Goal: Use online tool/utility: Utilize a website feature to perform a specific function

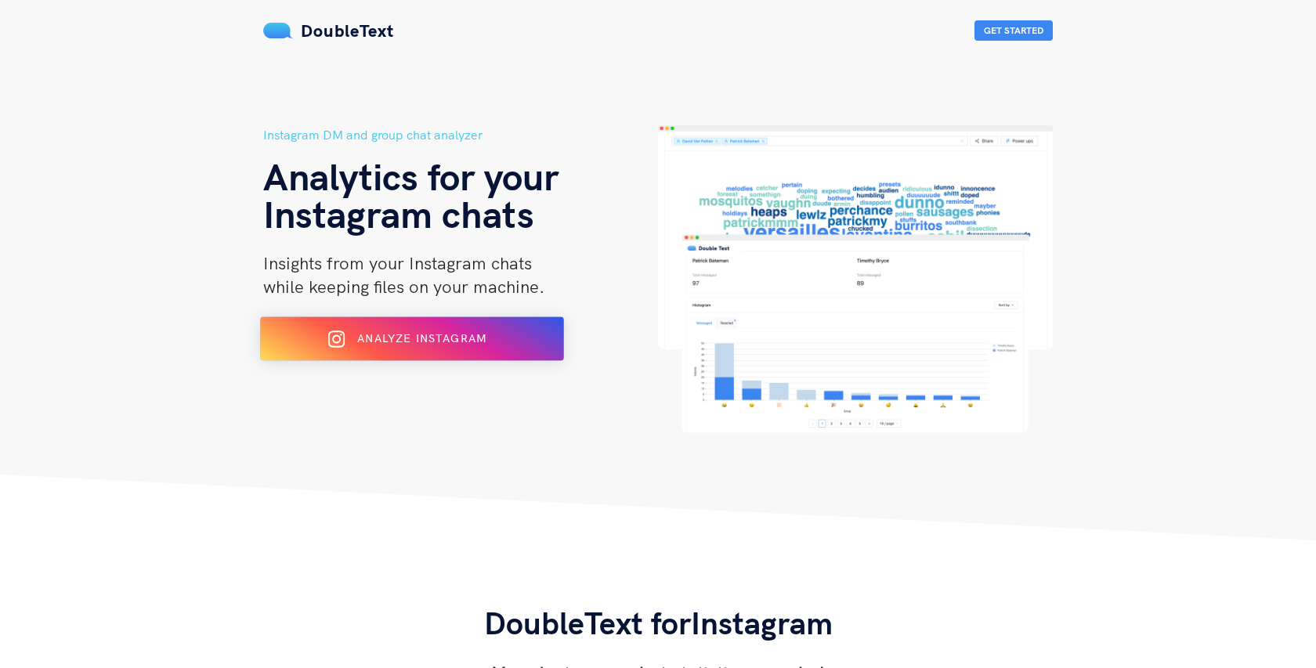
click at [476, 329] on div "Analyze Instagram" at bounding box center [412, 339] width 248 height 25
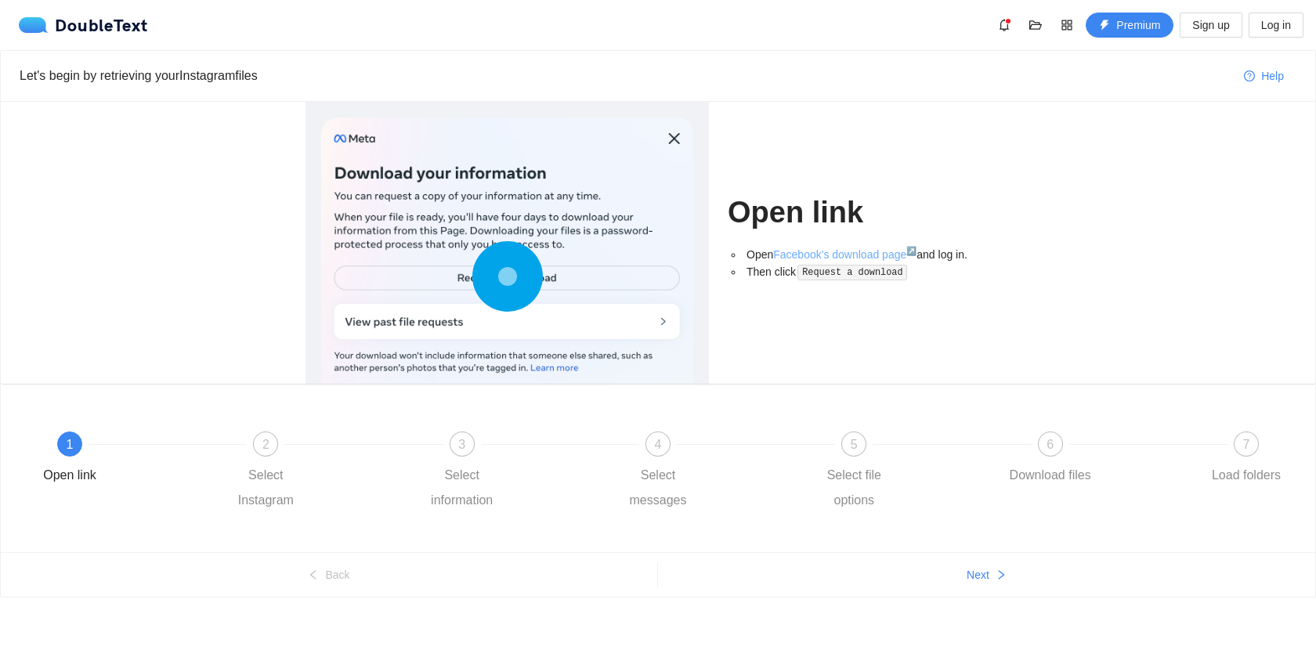
click at [844, 251] on link "Facebook's download page ↗" at bounding box center [844, 254] width 143 height 13
click at [837, 254] on link "Facebook's download page ↗" at bounding box center [844, 254] width 143 height 13
click at [958, 584] on button "Next" at bounding box center [986, 574] width 657 height 25
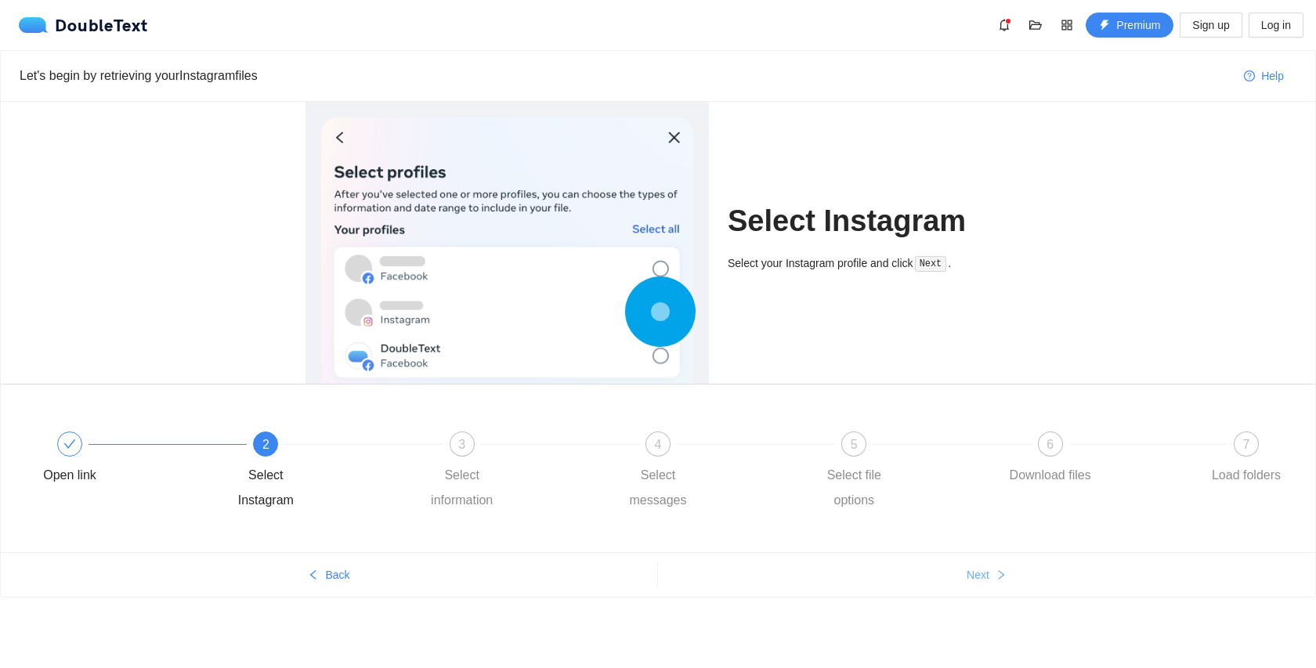
click at [958, 584] on button "Next" at bounding box center [986, 574] width 657 height 25
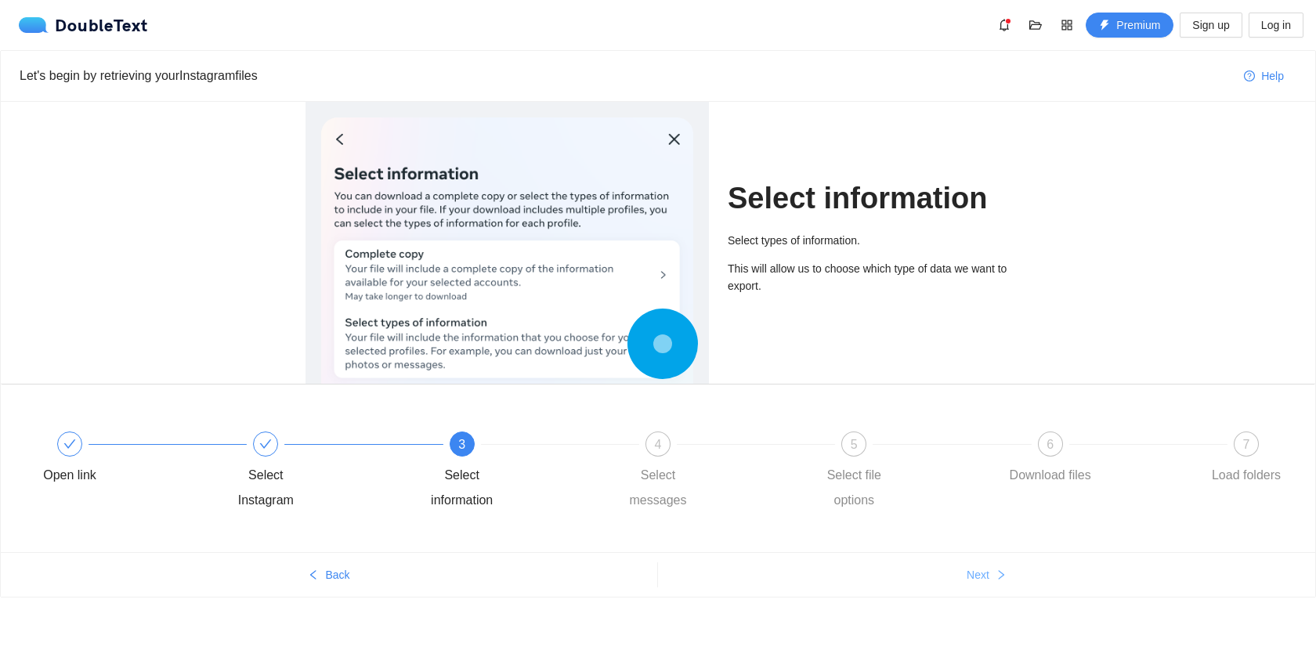
click at [971, 574] on span "Next" at bounding box center [978, 574] width 23 height 17
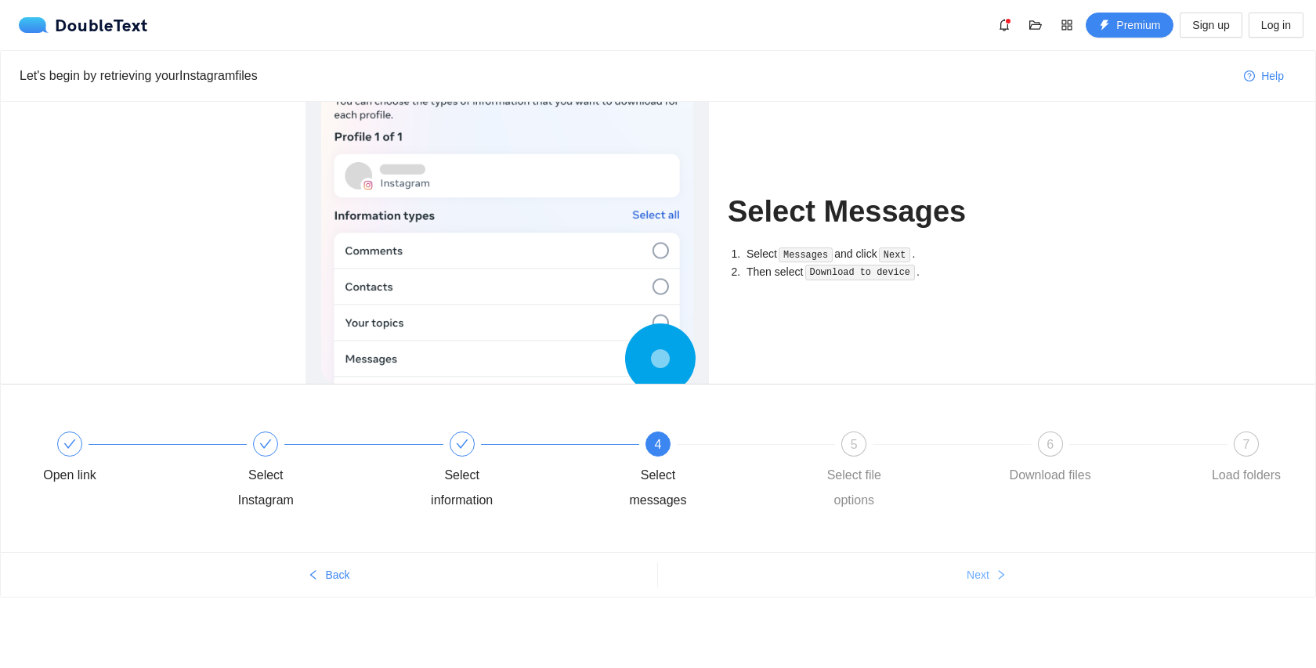
click at [971, 575] on span "Next" at bounding box center [978, 574] width 23 height 17
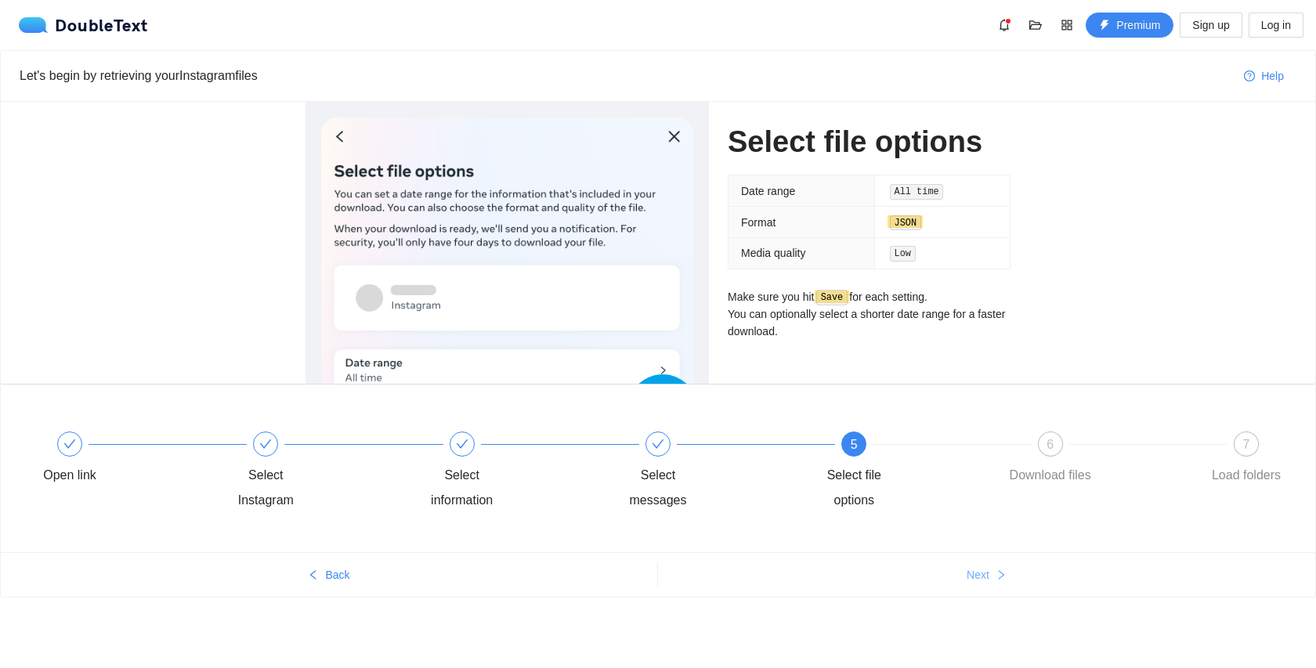
click at [971, 575] on span "Next" at bounding box center [978, 574] width 23 height 17
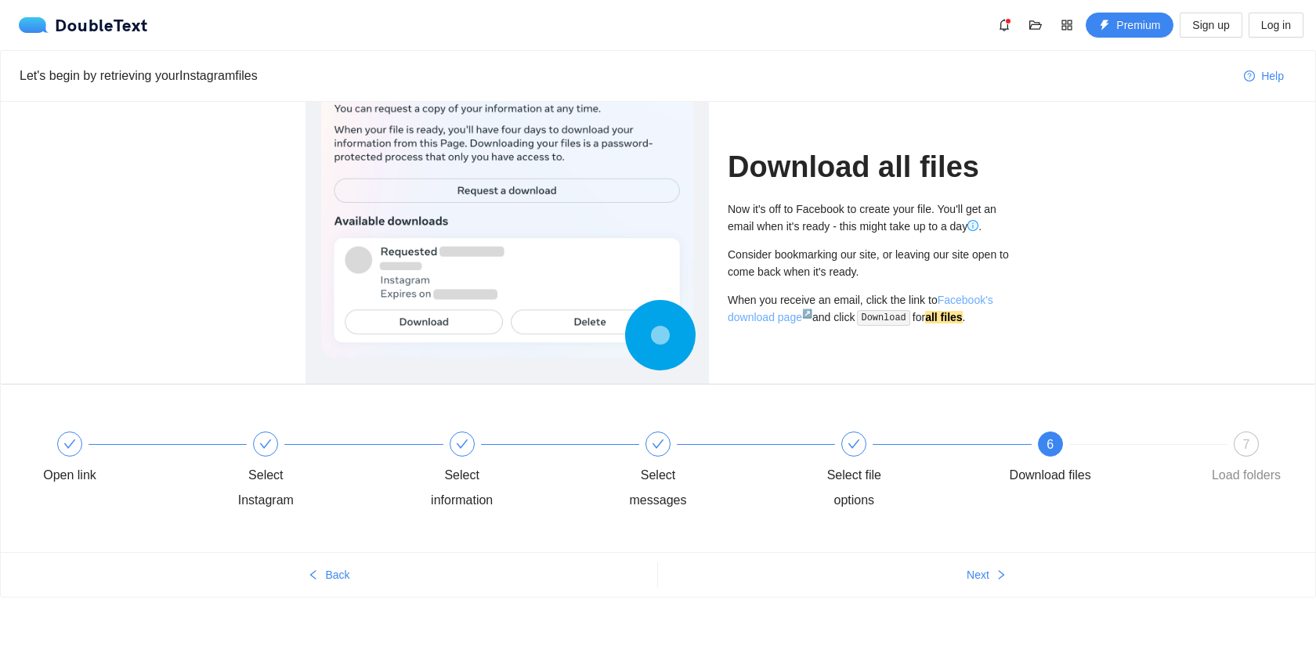
click at [985, 302] on link "Facebook's download page ↗" at bounding box center [861, 309] width 266 height 30
click at [1235, 454] on div "7 Load folders" at bounding box center [1246, 460] width 91 height 56
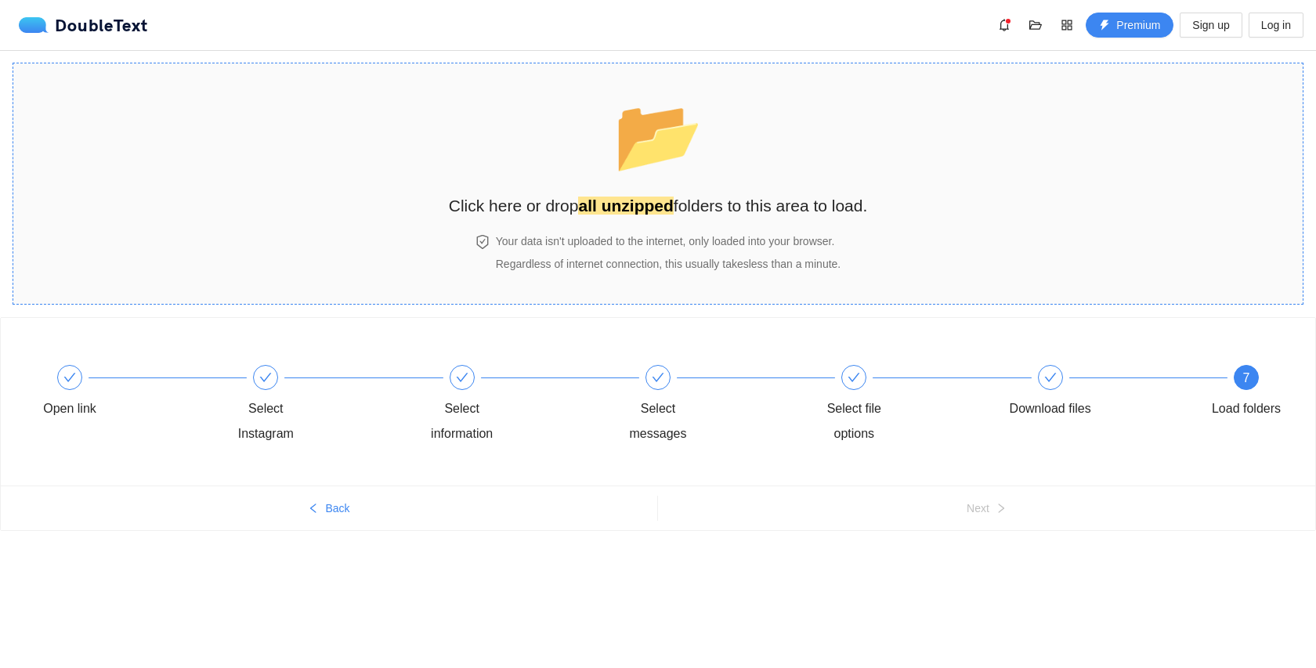
click at [646, 190] on div "📂 Click here or drop all unzipped folders to this area to load." at bounding box center [658, 148] width 419 height 139
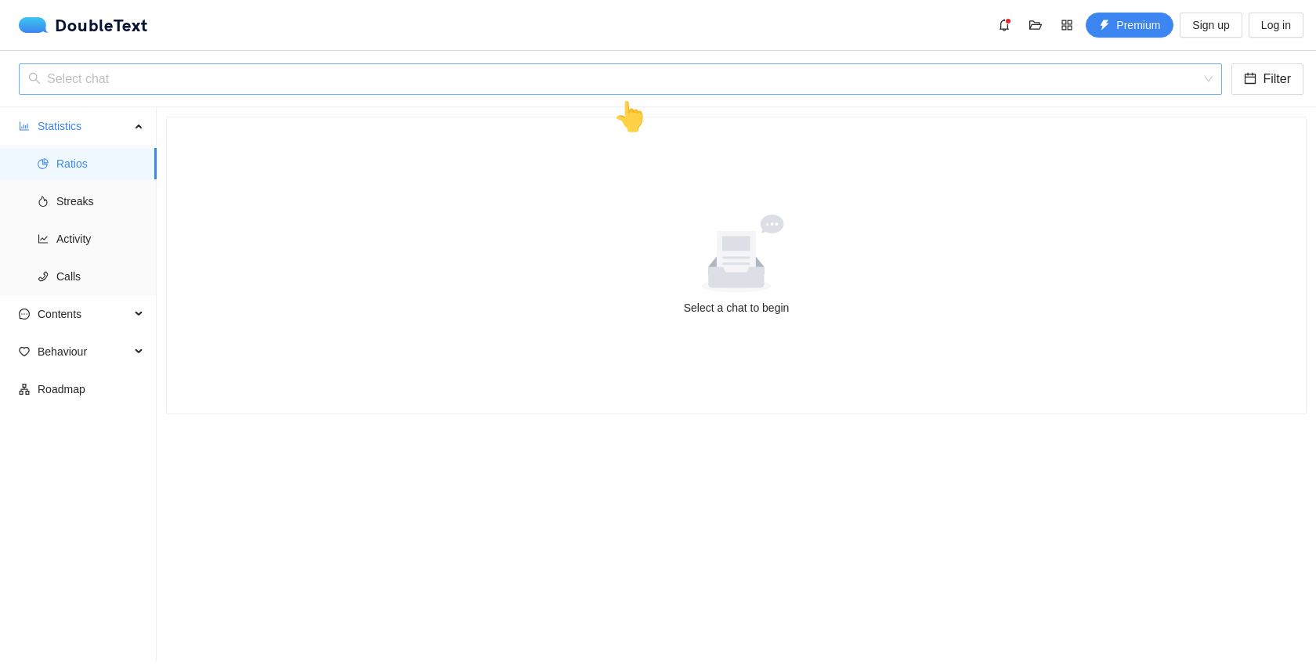
click at [762, 85] on input "search" at bounding box center [614, 79] width 1173 height 30
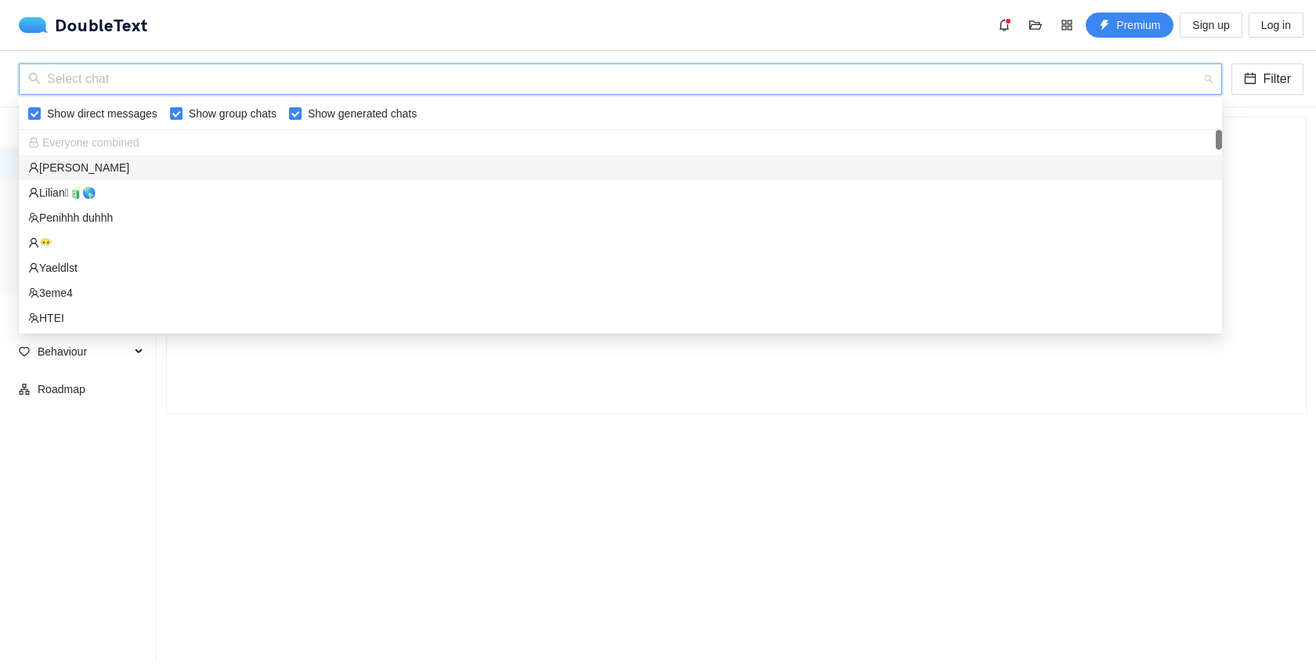
click at [176, 156] on div "[PERSON_NAME]" at bounding box center [620, 167] width 1203 height 25
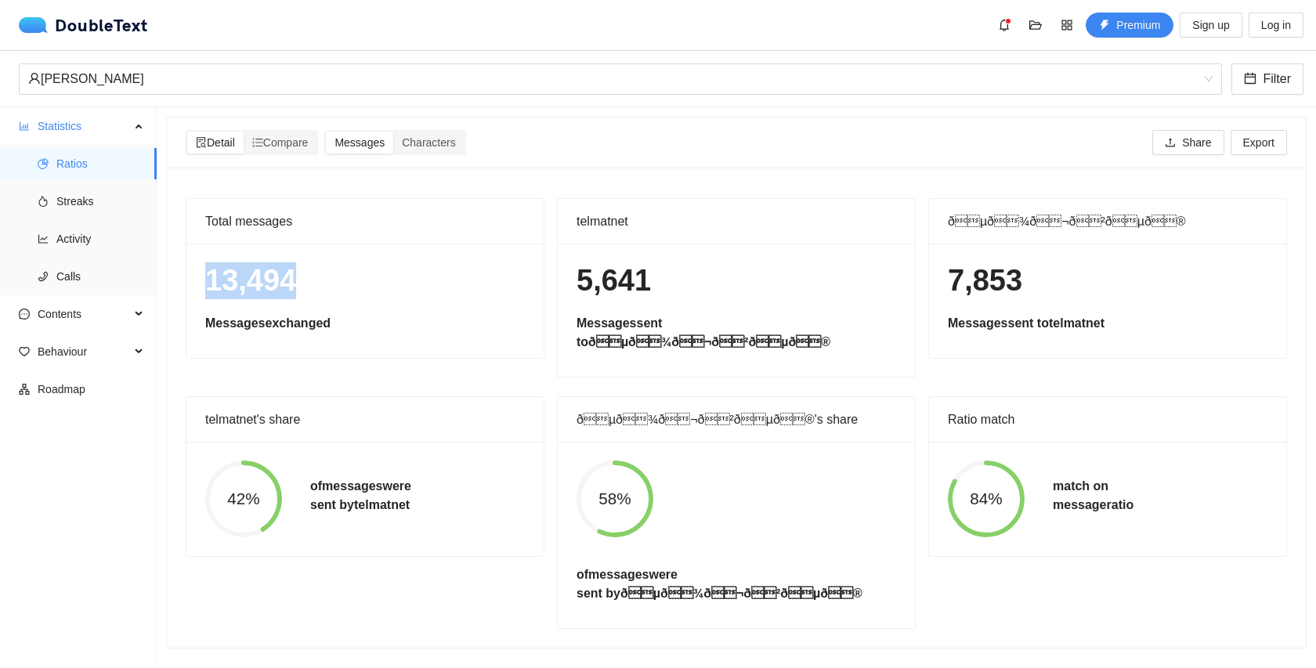
drag, startPoint x: 208, startPoint y: 286, endPoint x: 322, endPoint y: 284, distance: 113.6
click at [321, 284] on h1 "13,494" at bounding box center [365, 280] width 320 height 37
drag, startPoint x: 598, startPoint y: 501, endPoint x: 645, endPoint y: 502, distance: 46.2
click at [645, 502] on span "58%" at bounding box center [615, 499] width 77 height 16
drag, startPoint x: 956, startPoint y: 273, endPoint x: 1050, endPoint y: 284, distance: 93.9
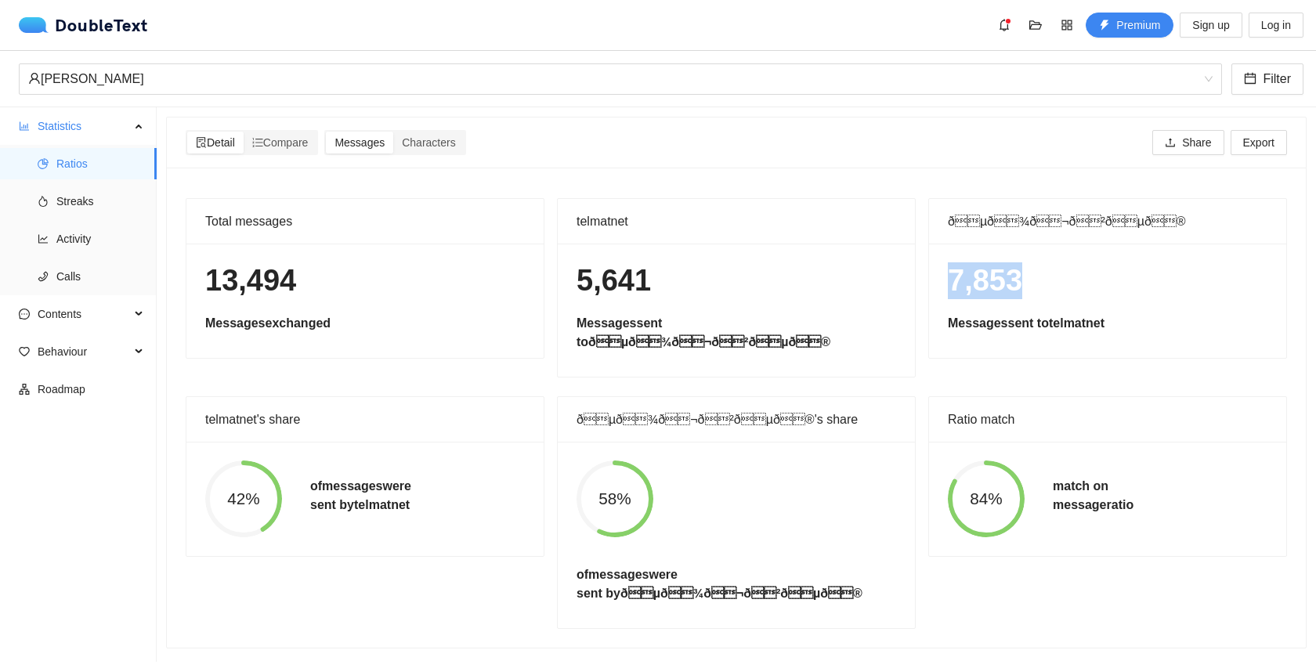
click at [1050, 285] on h1 "7,853" at bounding box center [1108, 280] width 320 height 37
click at [1000, 407] on div "Ratio match" at bounding box center [1108, 419] width 320 height 45
click at [278, 133] on div "Compare" at bounding box center [281, 143] width 74 height 22
click at [244, 132] on input "Compare" at bounding box center [244, 132] width 0 height 0
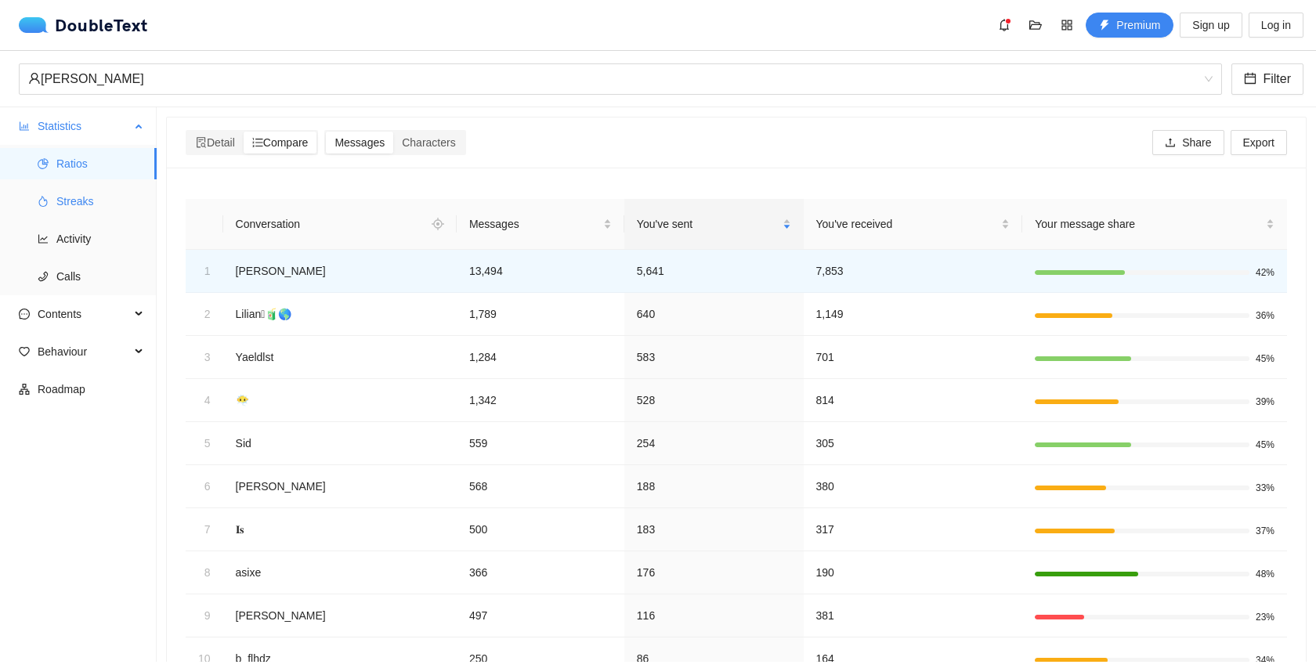
click at [51, 213] on li "Streaks" at bounding box center [78, 201] width 157 height 31
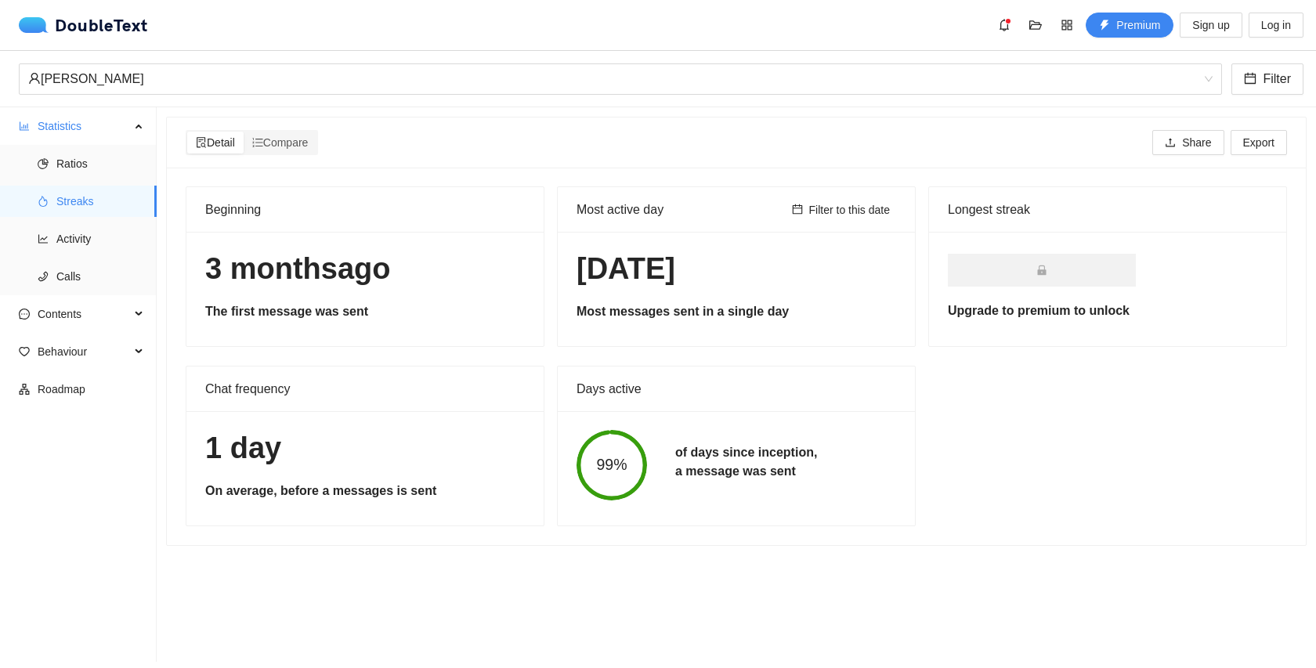
drag, startPoint x: 578, startPoint y: 266, endPoint x: 764, endPoint y: 277, distance: 186.0
click at [764, 277] on h1 "[DATE]" at bounding box center [737, 269] width 320 height 37
click at [833, 323] on div "[DATE] Most messages sent in a single day" at bounding box center [736, 289] width 357 height 114
click at [281, 147] on span "Compare" at bounding box center [280, 142] width 56 height 13
click at [244, 132] on input "Compare" at bounding box center [244, 132] width 0 height 0
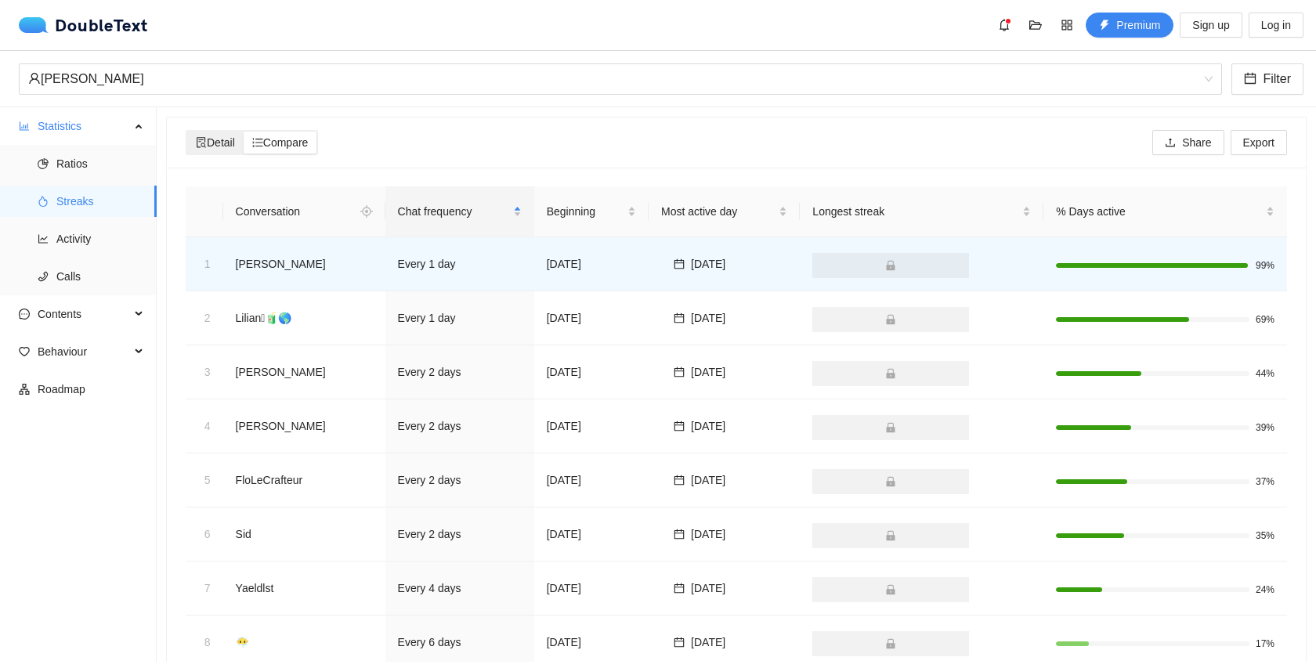
click at [215, 132] on div "Detail" at bounding box center [215, 143] width 56 height 22
click at [187, 132] on input "Detail" at bounding box center [187, 132] width 0 height 0
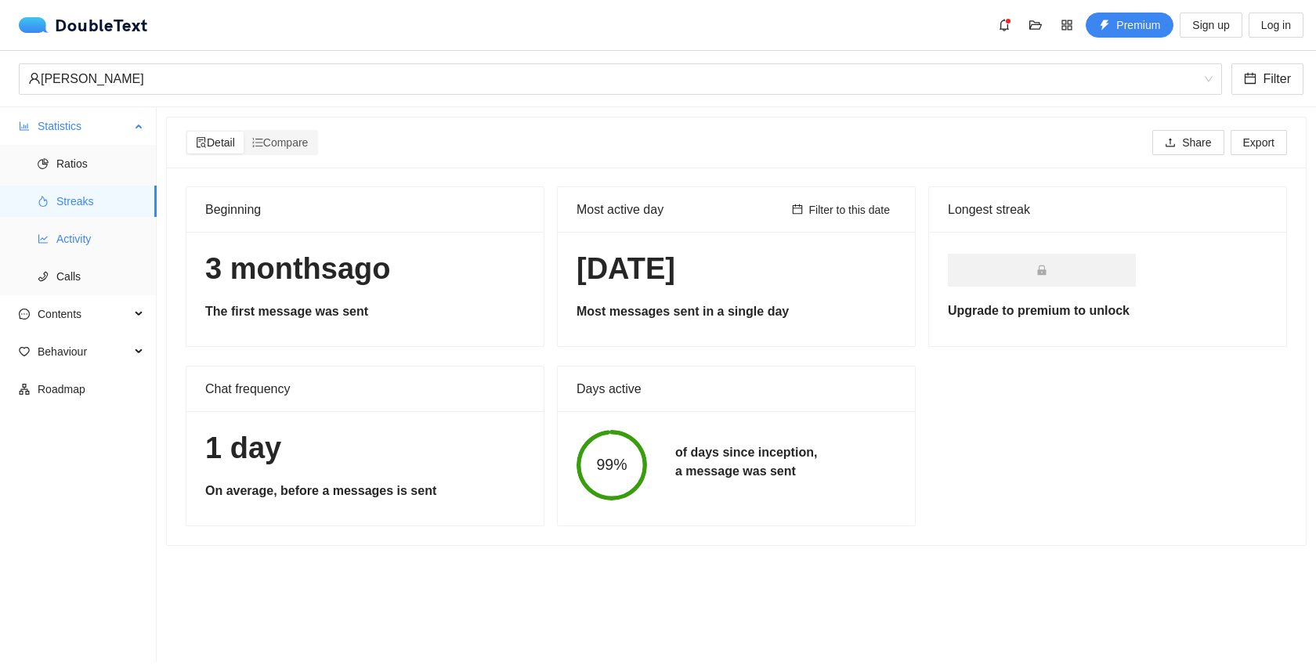
click at [58, 234] on span "Activity" at bounding box center [100, 238] width 88 height 31
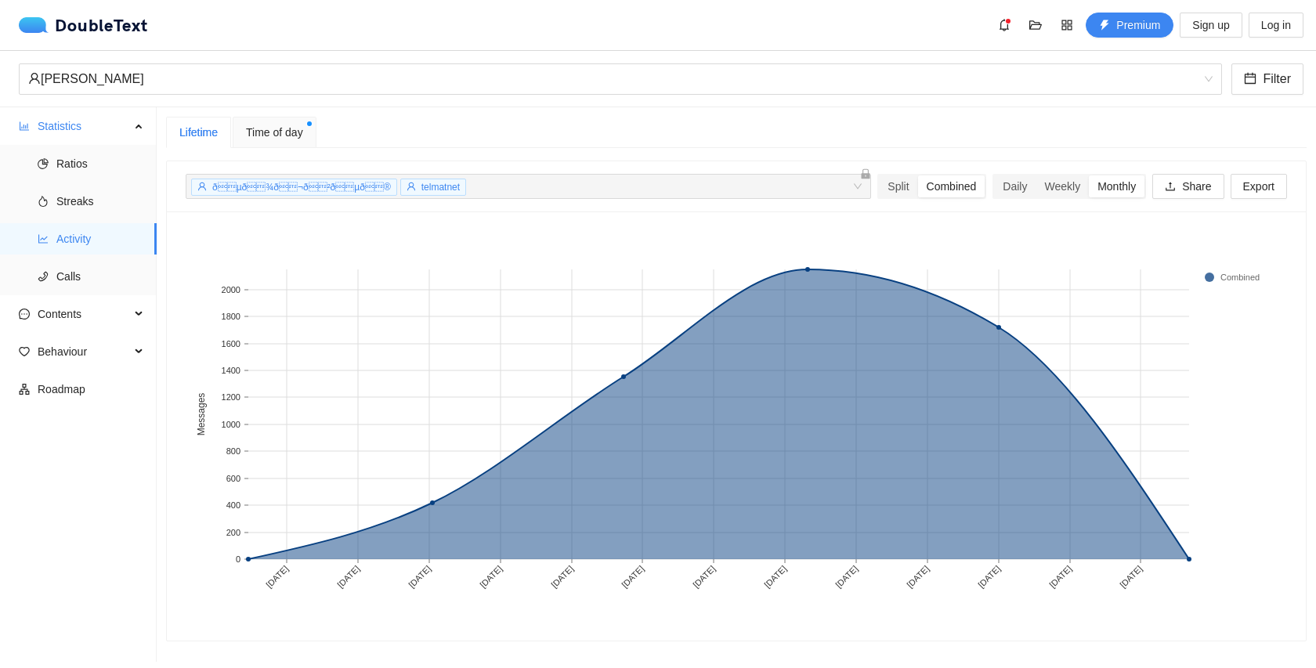
click at [275, 136] on span "Time of day" at bounding box center [274, 132] width 57 height 17
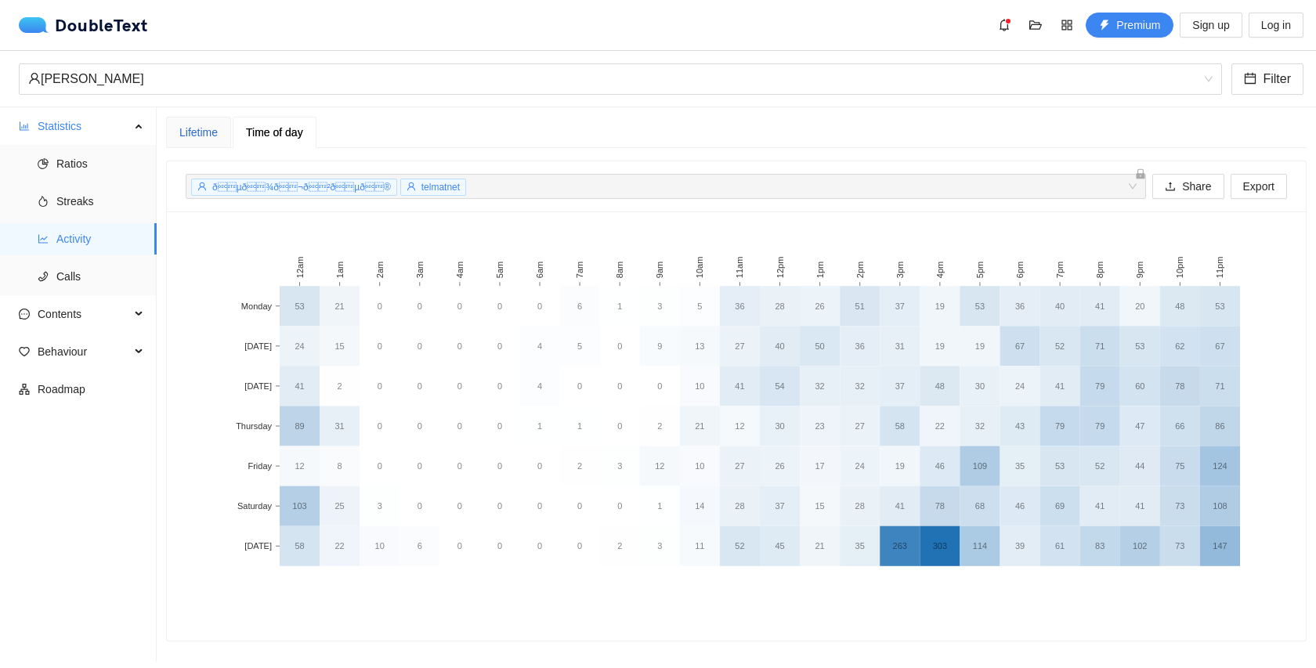
click at [197, 132] on div "Lifetime" at bounding box center [198, 132] width 38 height 17
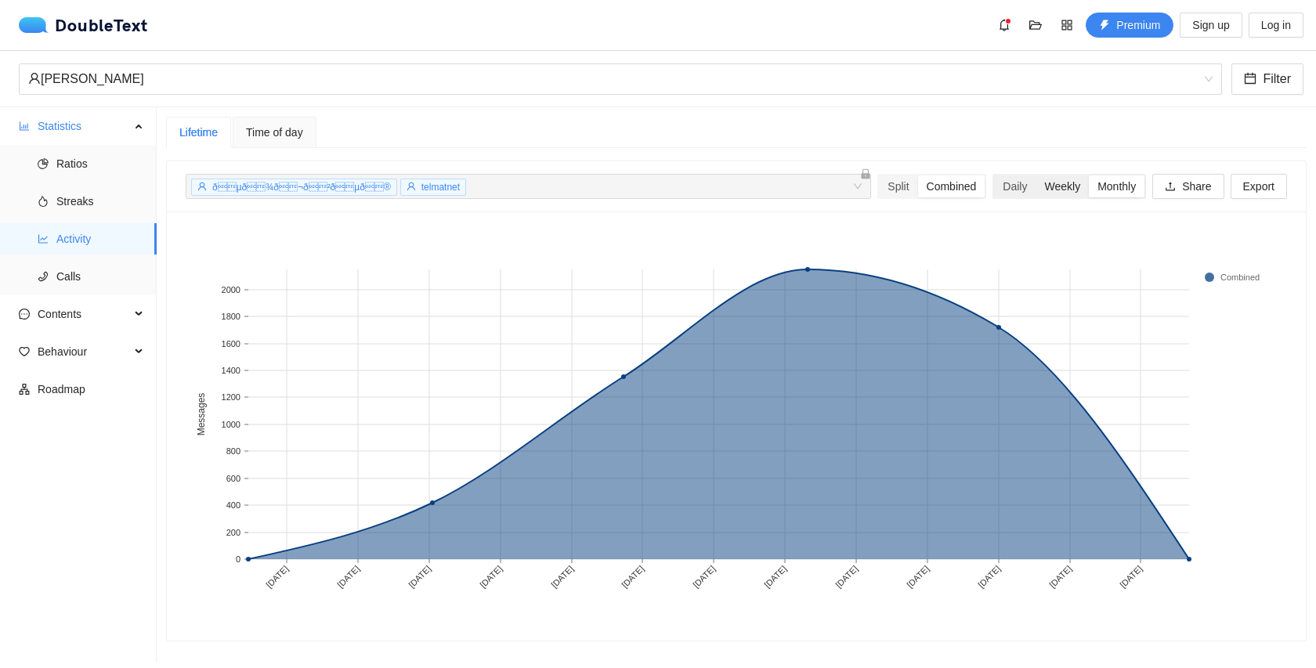
click at [1055, 184] on div "Weekly" at bounding box center [1062, 186] width 53 height 22
click at [1036, 175] on input "Weekly" at bounding box center [1036, 175] width 0 height 0
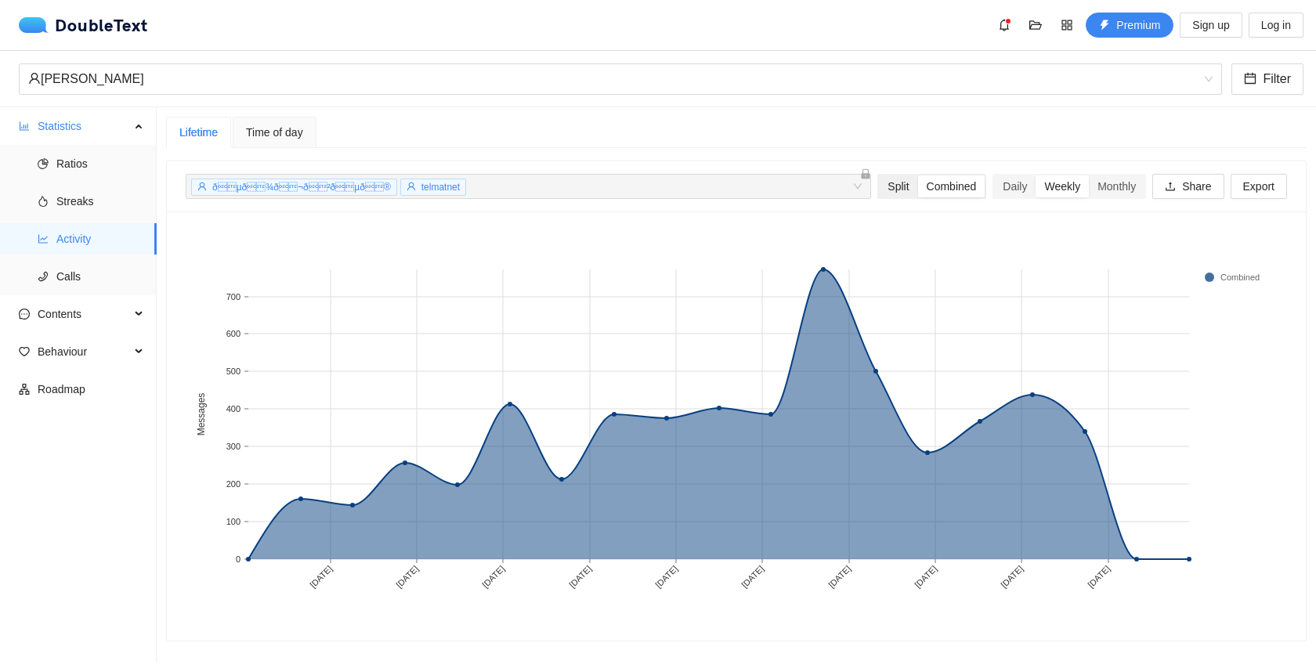
click at [884, 186] on div "Split" at bounding box center [898, 186] width 38 height 22
click at [879, 175] on input "Split" at bounding box center [879, 175] width 0 height 0
click at [1003, 185] on div "Daily" at bounding box center [1015, 186] width 42 height 22
click at [994, 175] on input "Daily" at bounding box center [994, 175] width 0 height 0
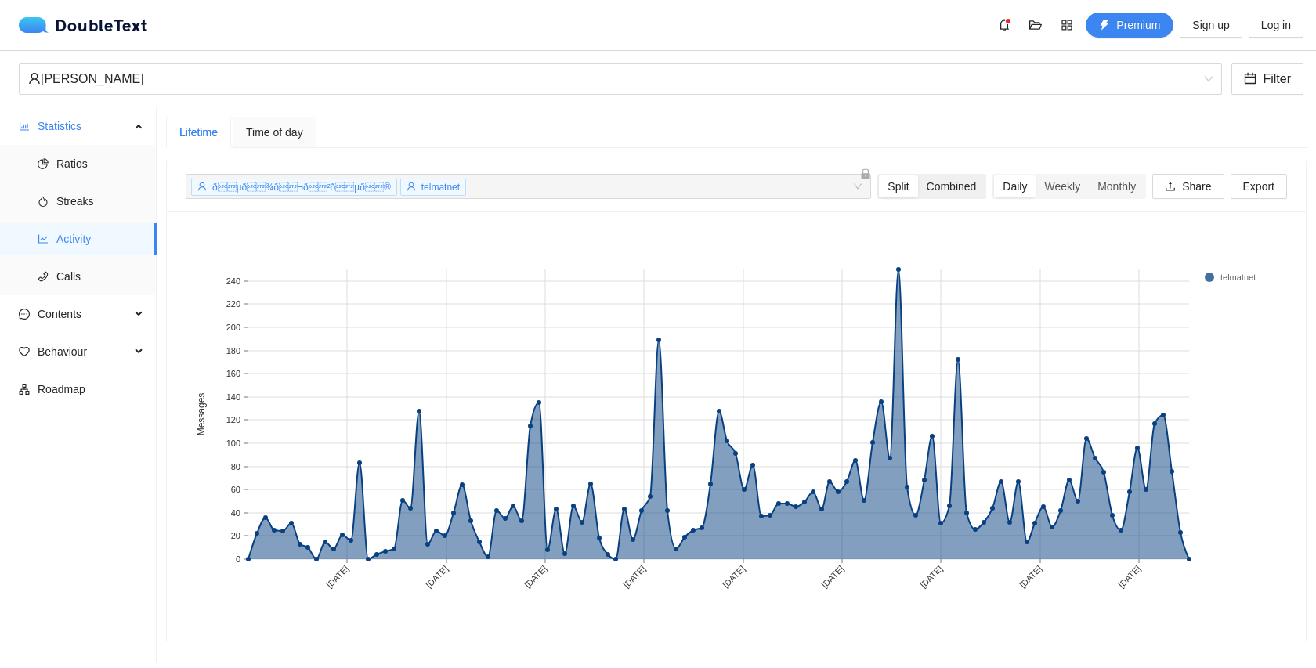
click at [944, 184] on div "Combined" at bounding box center [951, 186] width 67 height 22
click at [918, 175] on input "Combined" at bounding box center [918, 175] width 0 height 0
click at [891, 181] on div "Split" at bounding box center [898, 186] width 38 height 22
click at [879, 175] on input "Split" at bounding box center [879, 175] width 0 height 0
click at [938, 187] on div "Combined" at bounding box center [951, 186] width 67 height 22
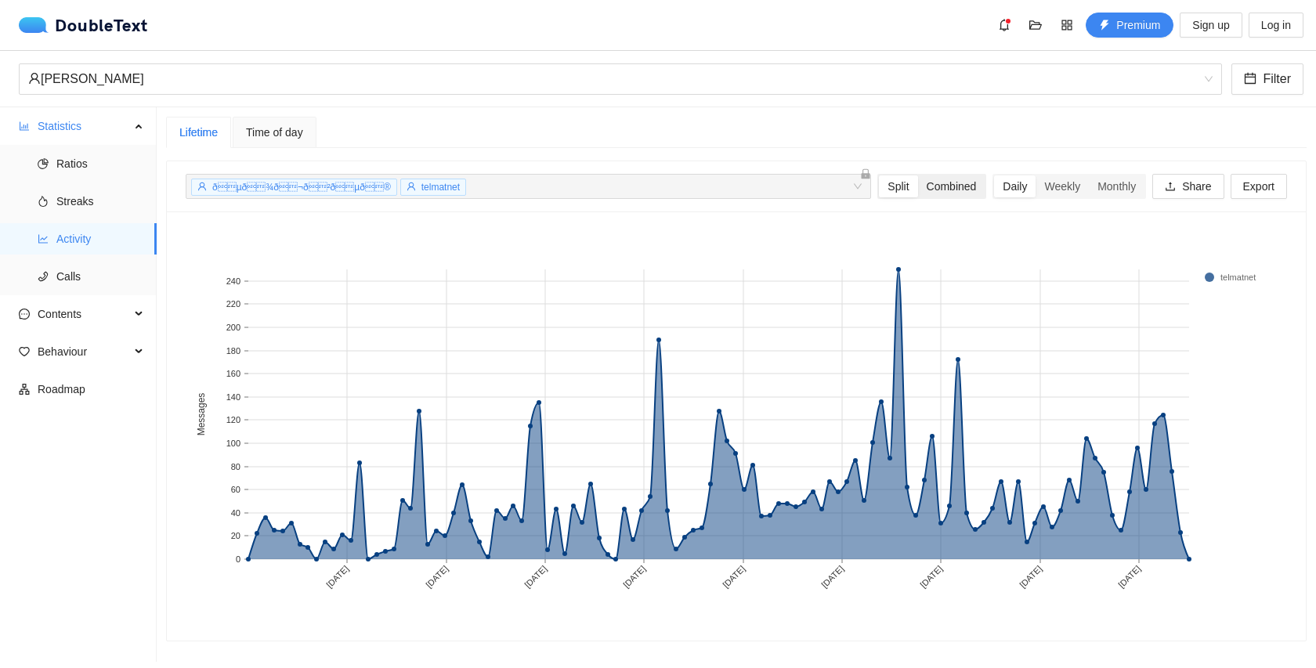
click at [918, 175] on input "Combined" at bounding box center [918, 175] width 0 height 0
click at [89, 273] on span "Calls" at bounding box center [100, 276] width 88 height 31
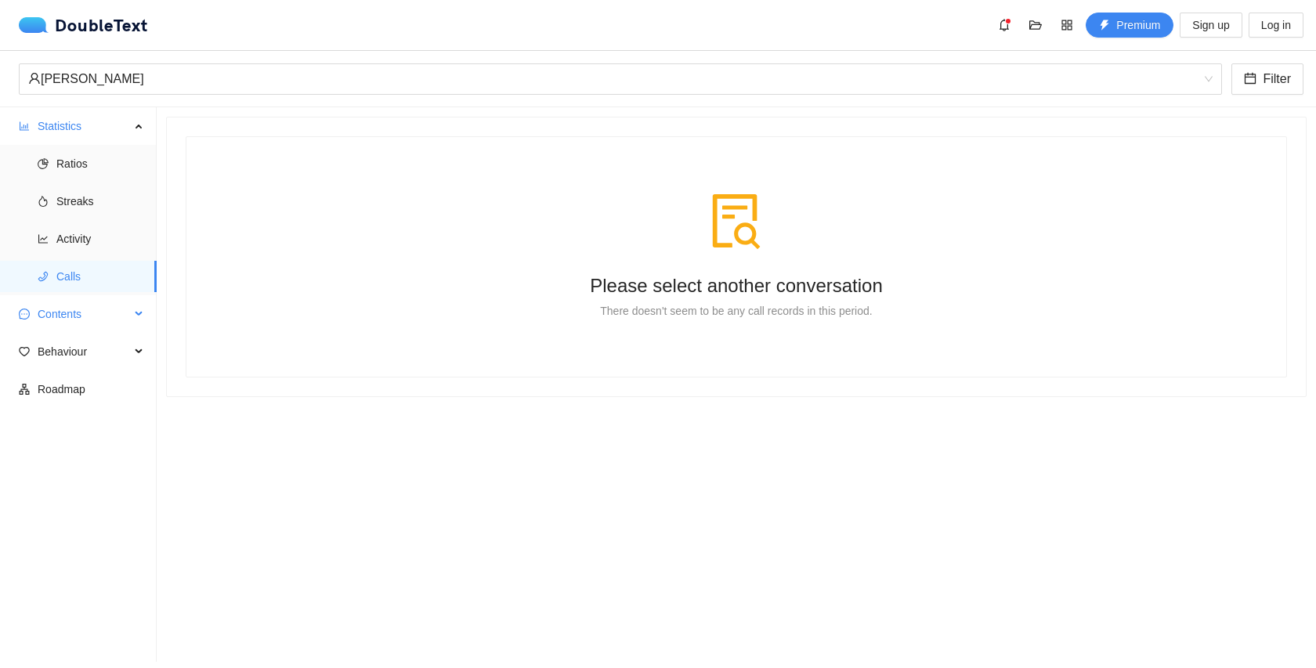
click at [74, 306] on span "Contents" at bounding box center [84, 313] width 92 height 31
click at [68, 349] on span "Word Cloud" at bounding box center [100, 351] width 88 height 31
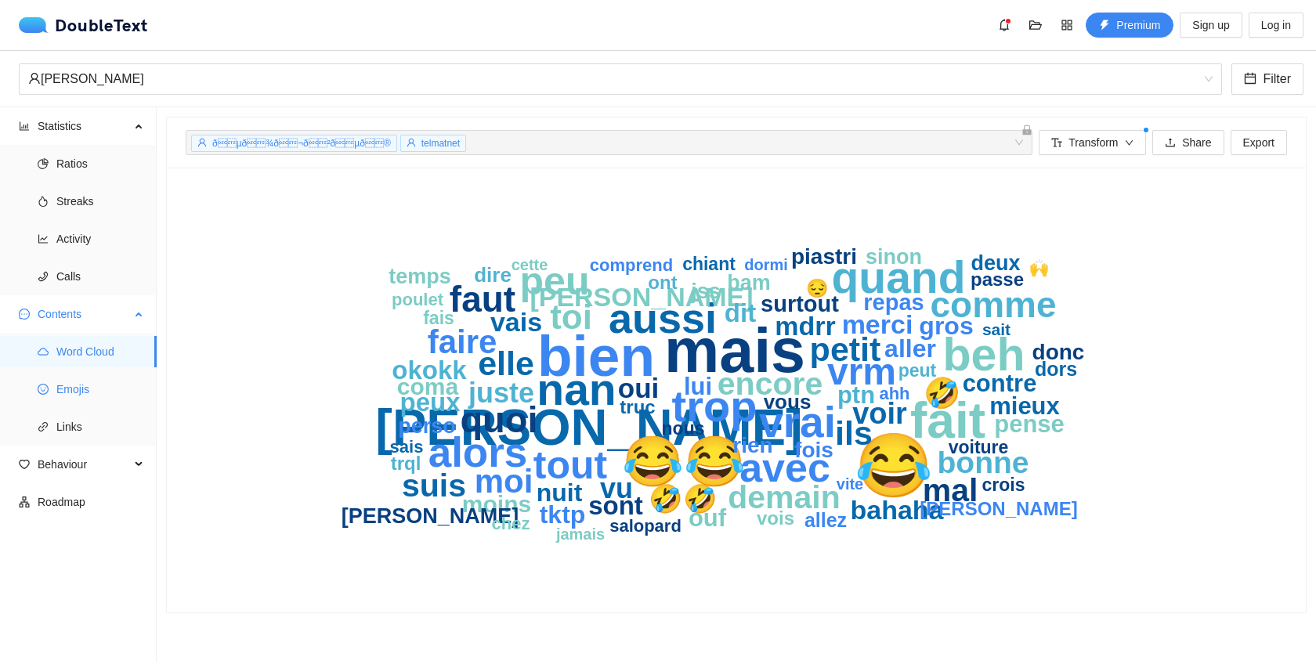
click at [88, 399] on span "Emojis" at bounding box center [100, 389] width 88 height 31
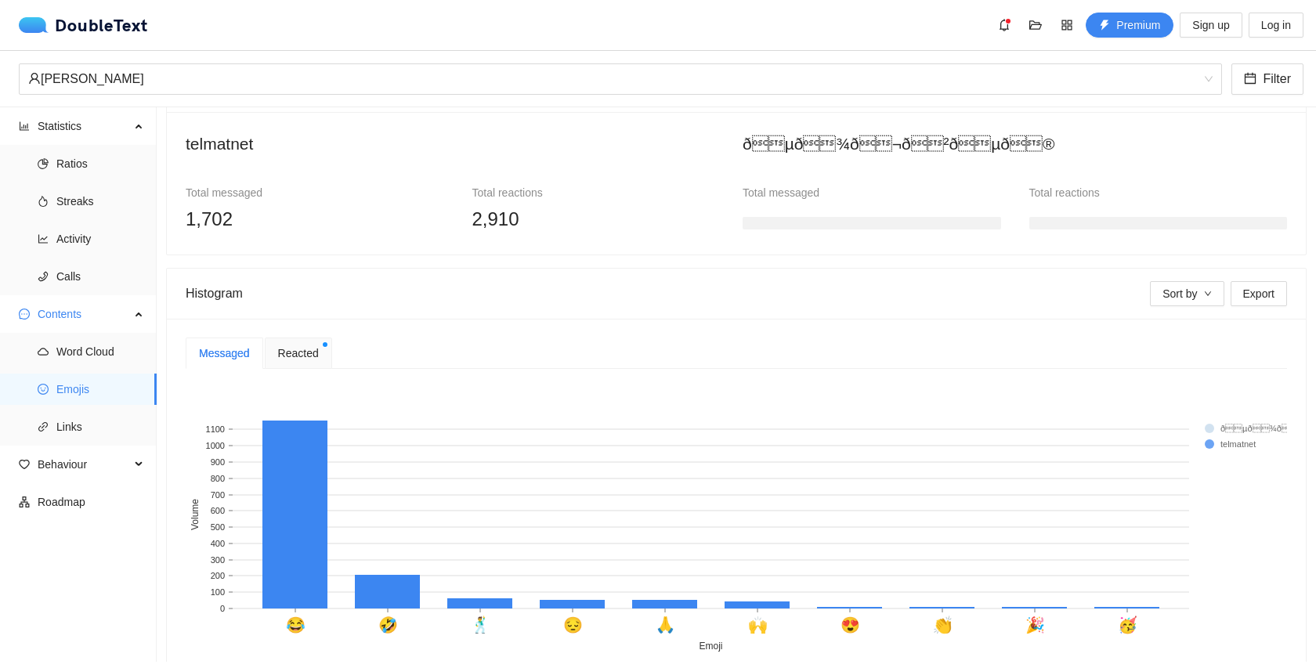
scroll to position [202, 0]
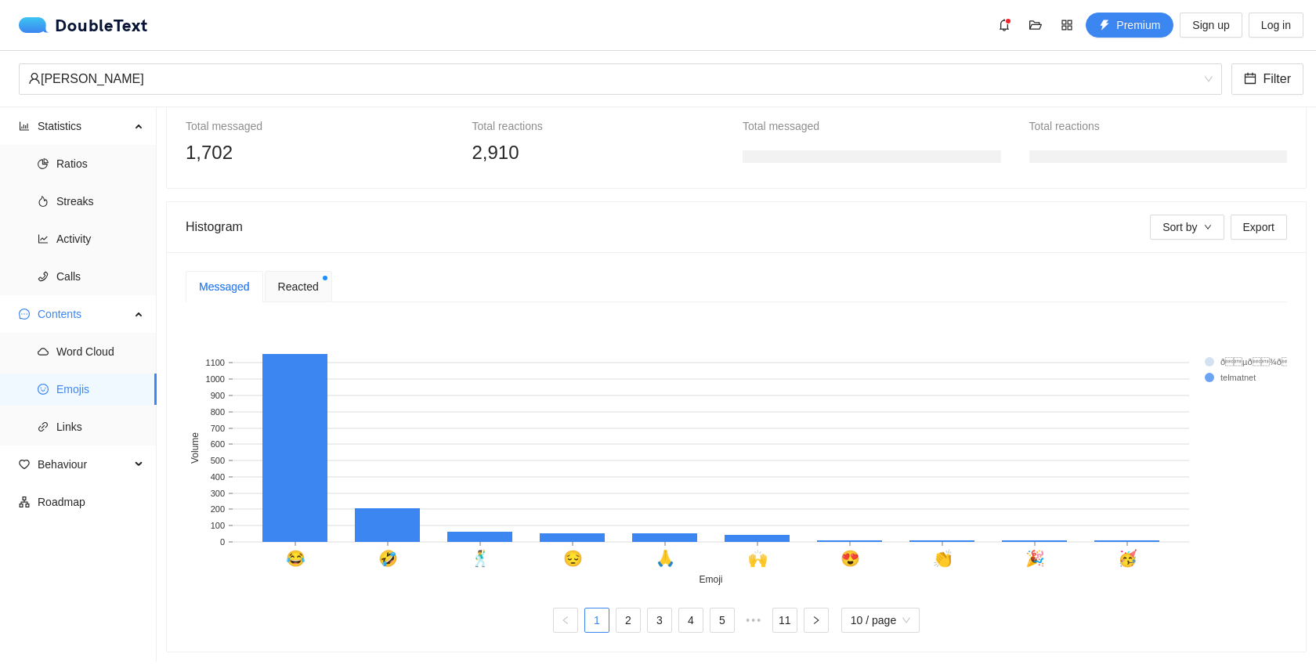
click at [297, 282] on span "Reacted" at bounding box center [298, 286] width 41 height 17
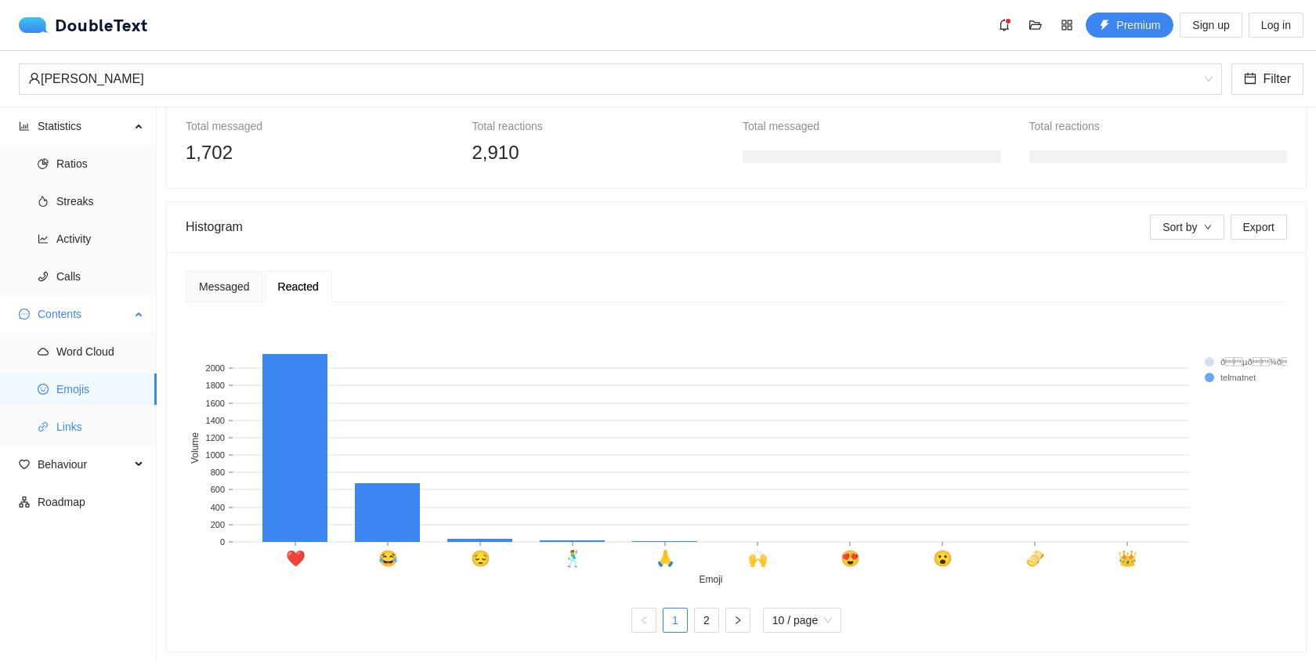
click at [80, 434] on span "Links" at bounding box center [100, 426] width 88 height 31
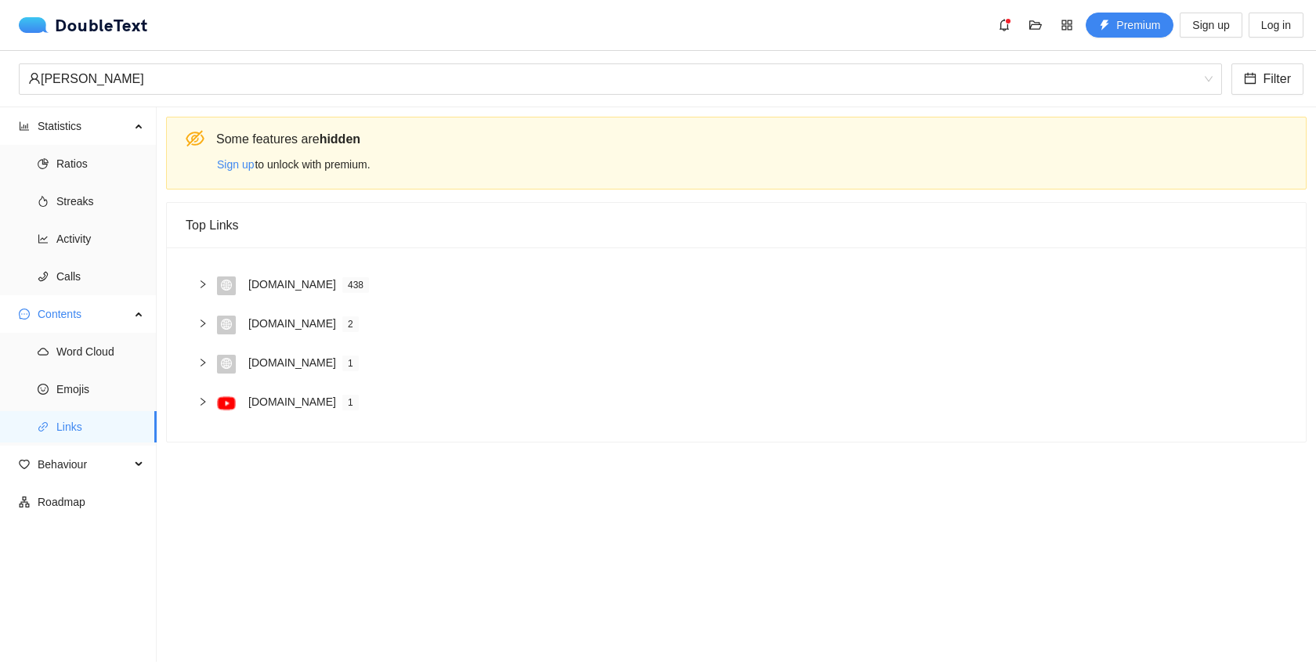
click at [203, 361] on icon "right" at bounding box center [203, 363] width 5 height 8
click at [202, 361] on icon "right" at bounding box center [202, 362] width 9 height 9
click at [190, 392] on div "[DOMAIN_NAME] 1" at bounding box center [736, 403] width 1101 height 39
click at [201, 402] on icon "right" at bounding box center [202, 401] width 9 height 9
click at [201, 287] on icon "right" at bounding box center [203, 284] width 5 height 8
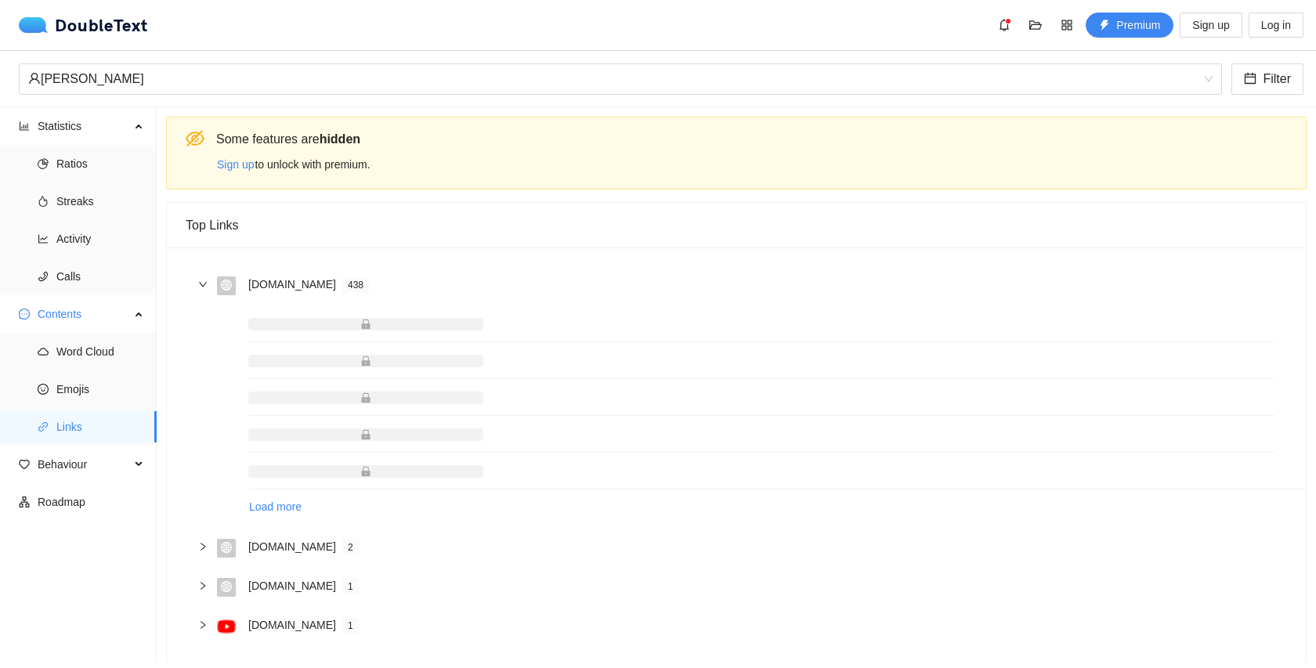
scroll to position [13, 0]
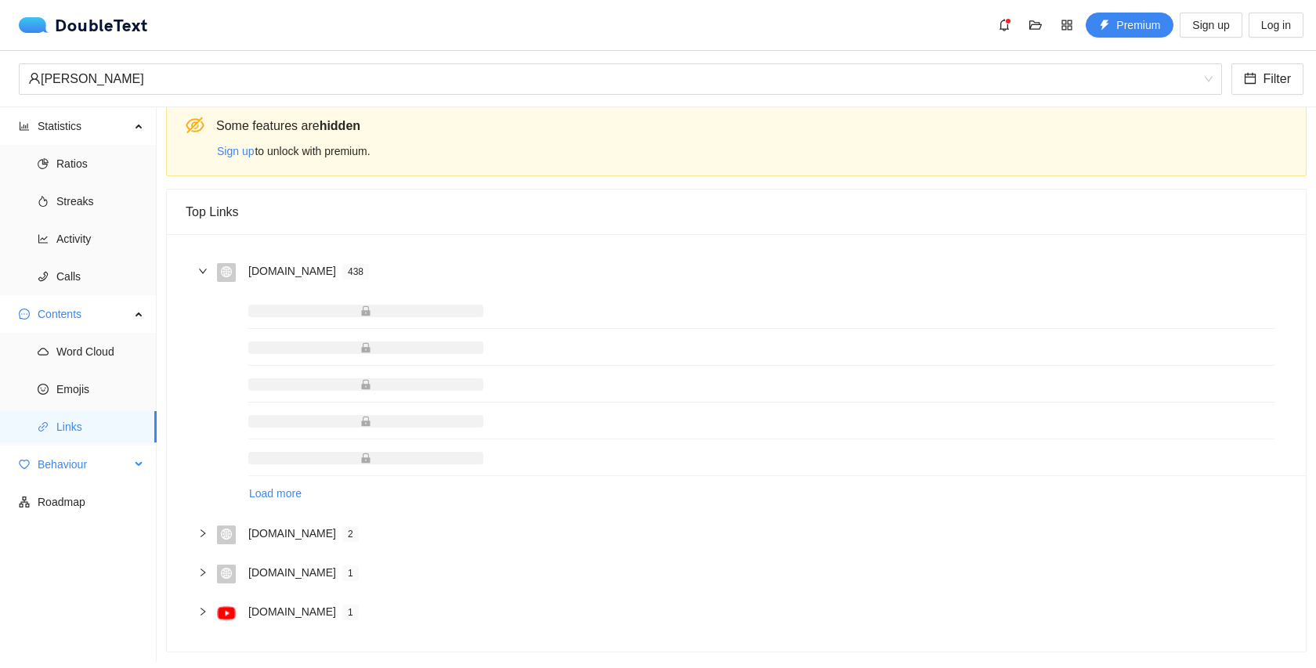
click at [98, 459] on span "Behaviour" at bounding box center [84, 464] width 92 height 31
click at [88, 487] on span "Engagement" at bounding box center [100, 501] width 88 height 31
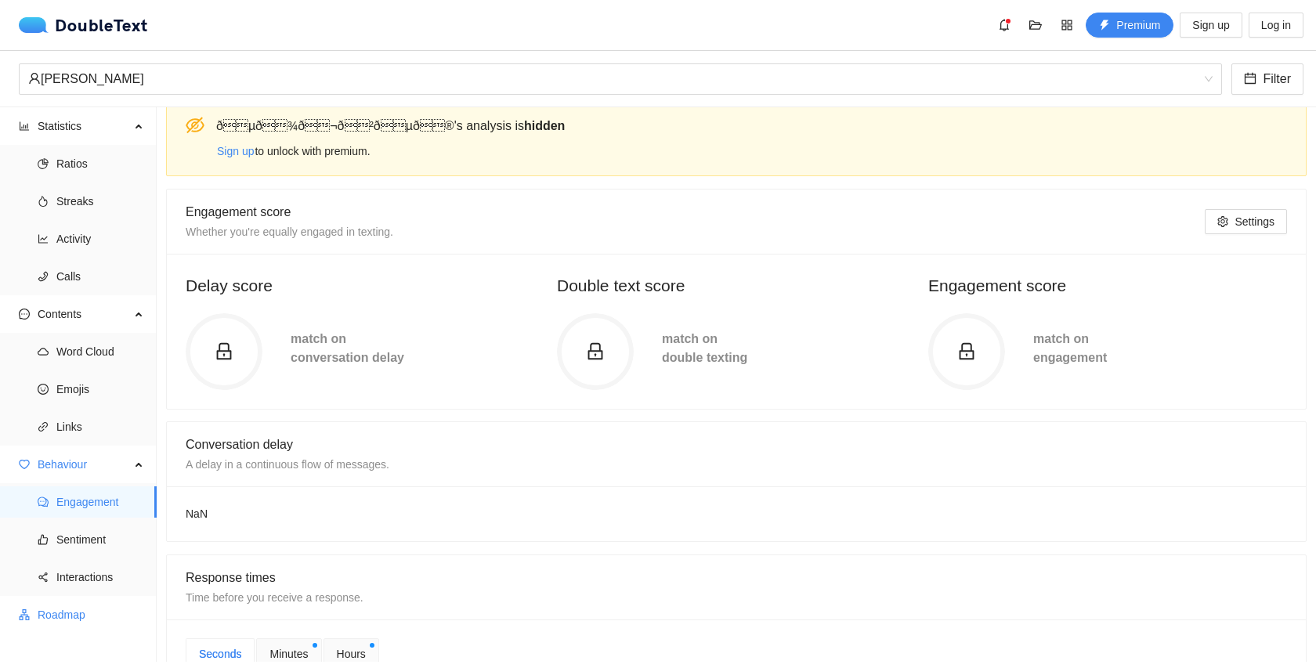
click at [48, 601] on span "Roadmap" at bounding box center [91, 614] width 107 height 31
